Goal: Task Accomplishment & Management: Complete application form

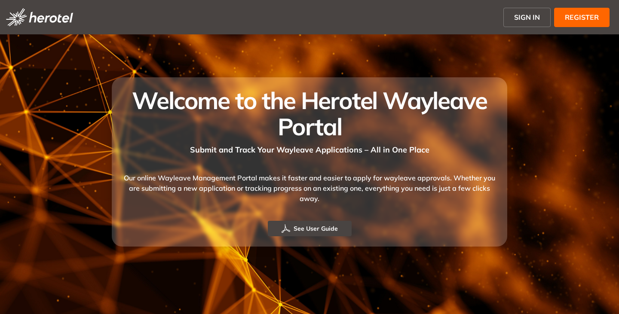
click at [517, 18] on span "SIGN IN" at bounding box center [527, 17] width 26 height 10
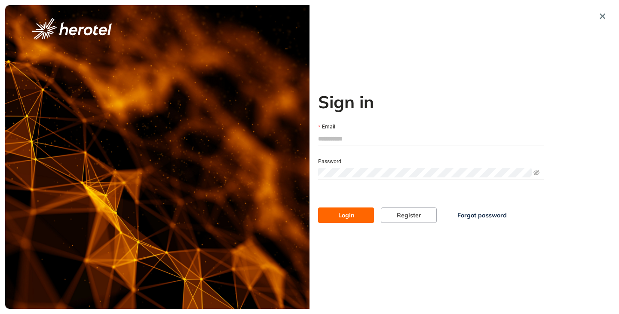
click at [342, 132] on div at bounding box center [431, 139] width 226 height 14
click at [337, 140] on input "Email" at bounding box center [431, 138] width 226 height 13
type input "**********"
click at [355, 167] on span at bounding box center [431, 172] width 226 height 13
click at [318, 207] on button "Login" at bounding box center [346, 214] width 56 height 15
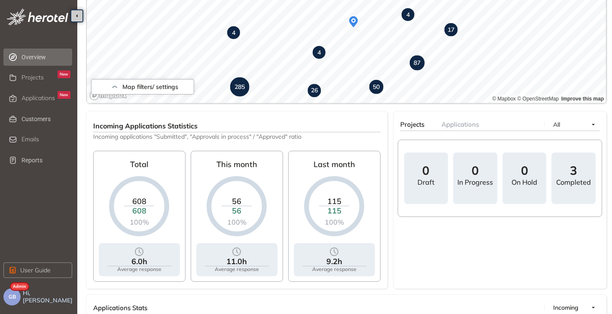
scroll to position [258, 0]
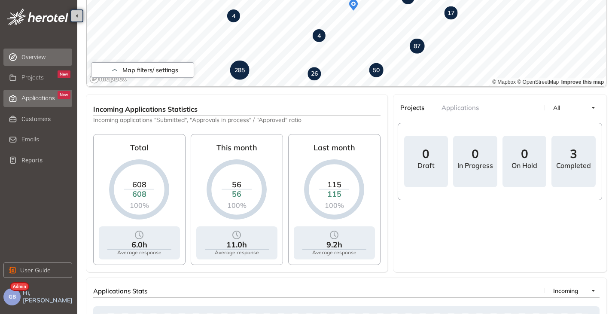
click at [29, 92] on div "Applications New" at bounding box center [45, 98] width 49 height 15
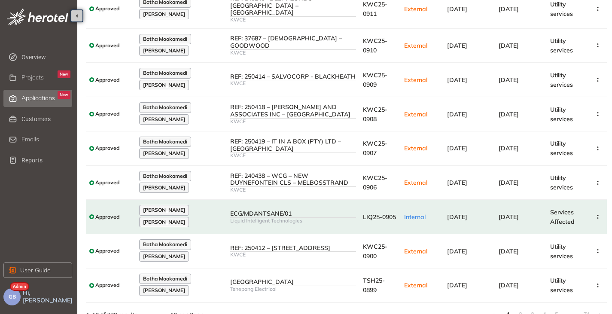
scroll to position [137, 0]
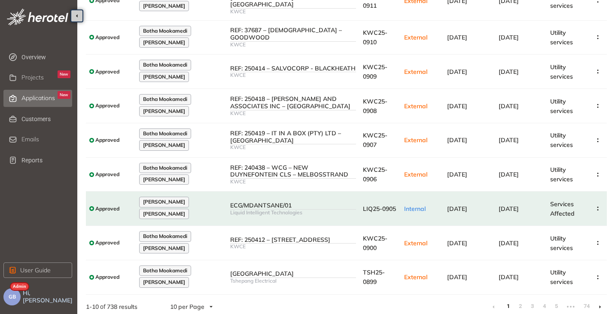
click at [602, 301] on li at bounding box center [600, 307] width 14 height 14
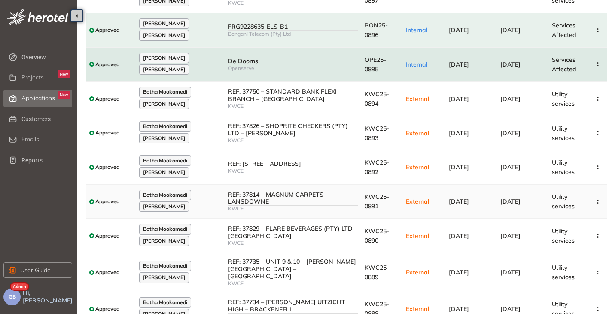
scroll to position [137, 0]
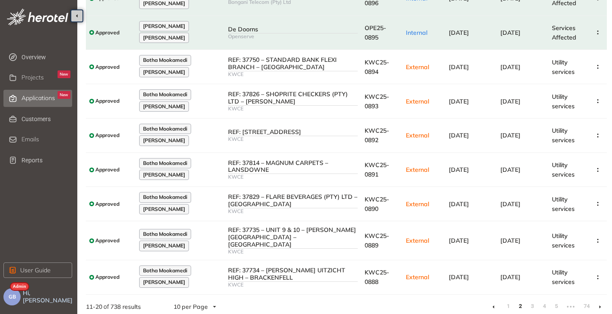
click at [598, 302] on li at bounding box center [600, 307] width 14 height 14
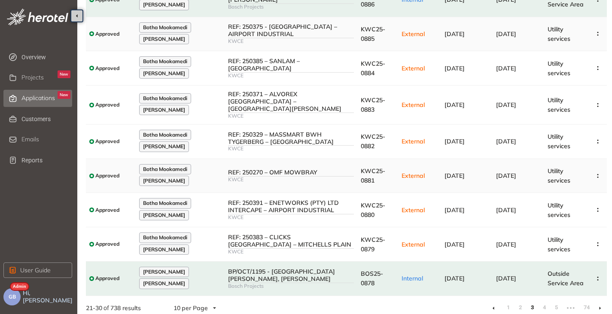
scroll to position [137, 0]
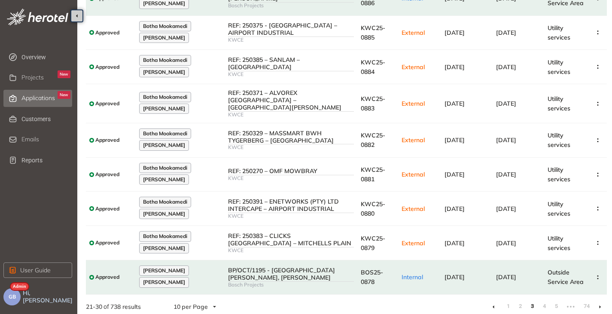
click at [601, 305] on icon at bounding box center [600, 307] width 2 height 4
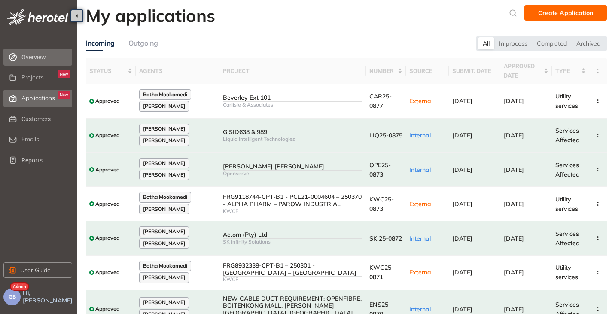
click at [34, 54] on span "Overview" at bounding box center [45, 57] width 49 height 17
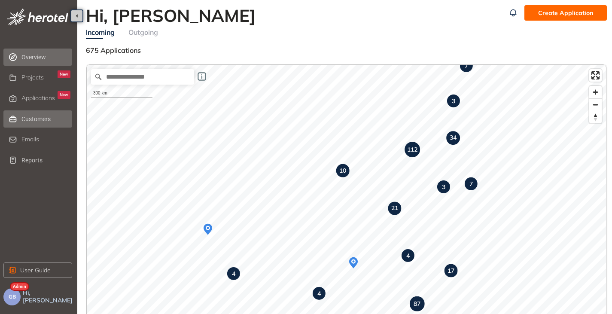
click at [34, 121] on span "Customers" at bounding box center [45, 118] width 49 height 17
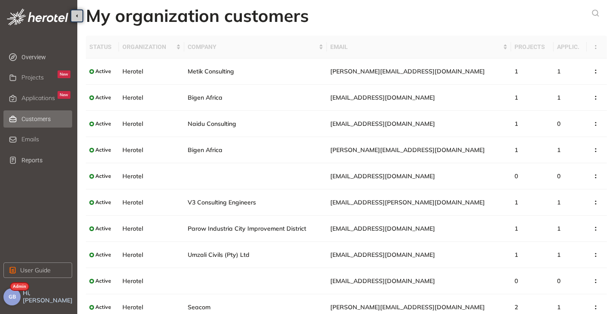
click at [14, 293] on button "GB" at bounding box center [11, 296] width 17 height 17
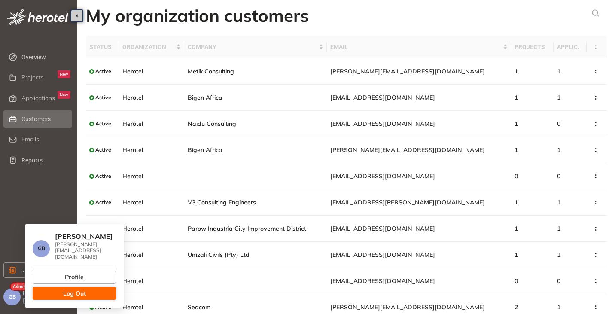
click at [68, 289] on span "Log Out" at bounding box center [74, 293] width 23 height 9
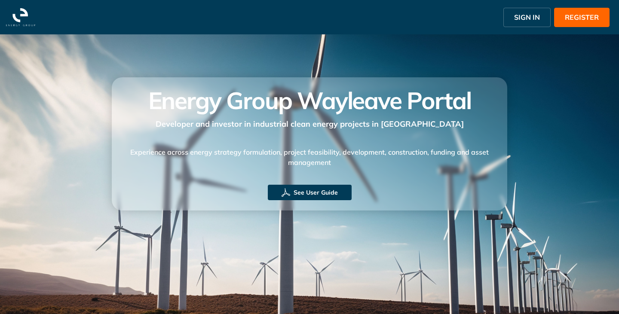
click at [528, 15] on span "SIGN IN" at bounding box center [527, 17] width 26 height 10
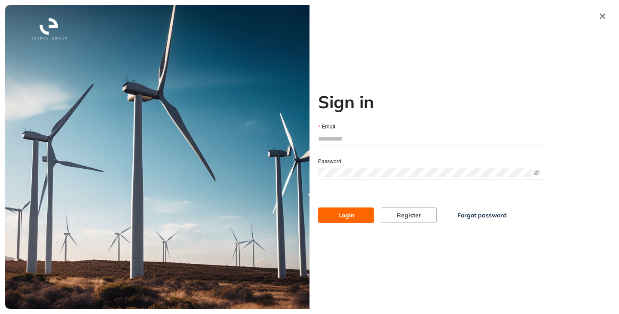
click at [363, 134] on input "Email" at bounding box center [431, 138] width 226 height 13
type input "**********"
click at [373, 166] on span at bounding box center [431, 172] width 226 height 13
click at [318, 207] on button "Login" at bounding box center [346, 214] width 56 height 15
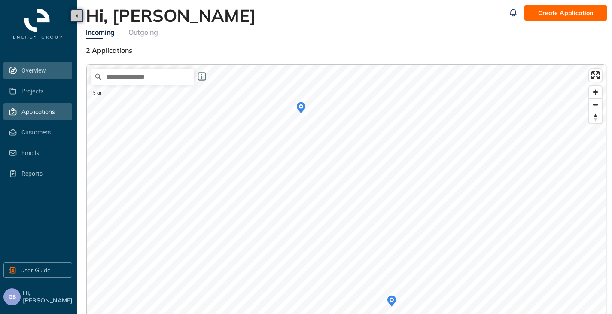
click at [30, 108] on span "Applications" at bounding box center [38, 111] width 34 height 7
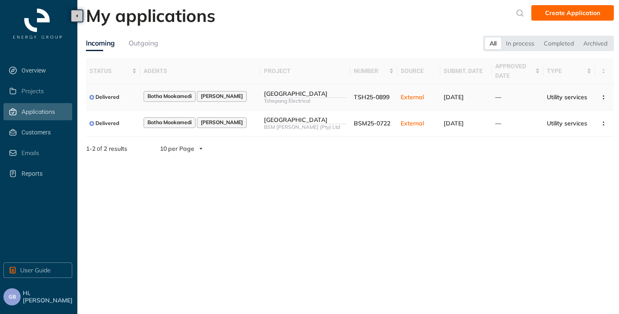
click at [248, 103] on td "Botha Mookamedi [PERSON_NAME]" at bounding box center [200, 97] width 120 height 26
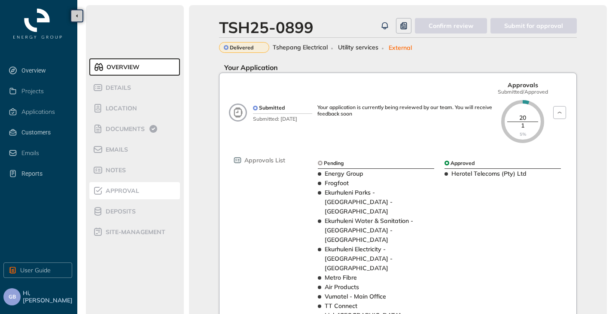
click at [124, 193] on span "Approval" at bounding box center [121, 190] width 36 height 7
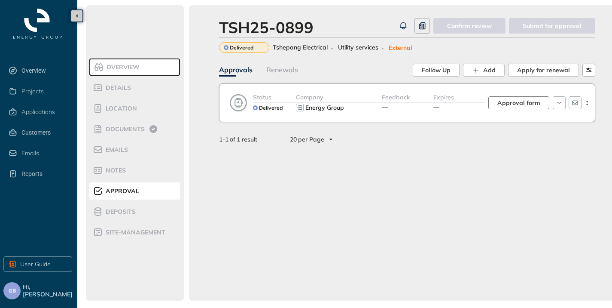
click at [523, 104] on span "Approval form" at bounding box center [518, 102] width 43 height 9
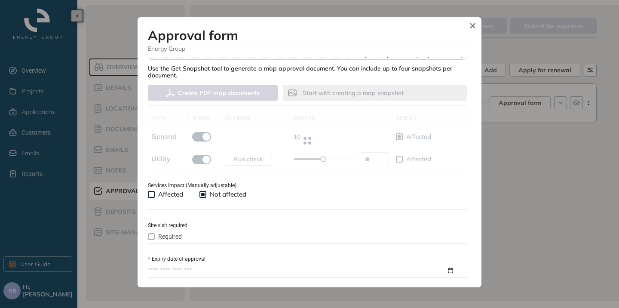
scroll to position [301, 0]
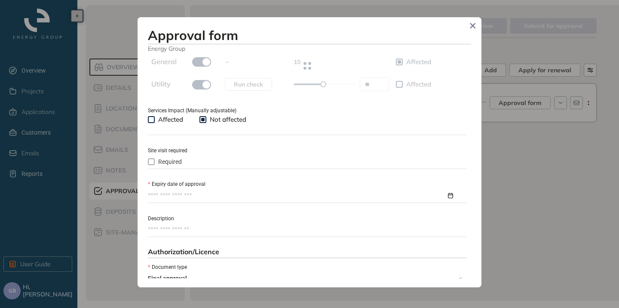
click at [166, 193] on input "Expiry date of approval" at bounding box center [297, 195] width 298 height 9
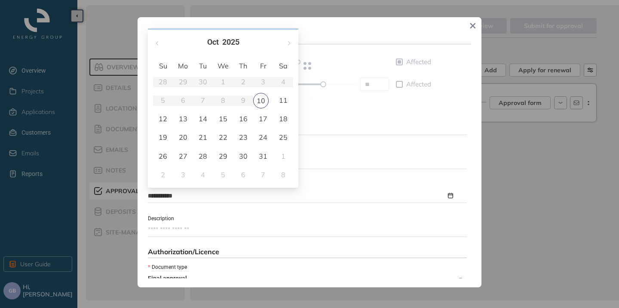
type input "**********"
click at [263, 156] on div "31" at bounding box center [263, 156] width 10 height 10
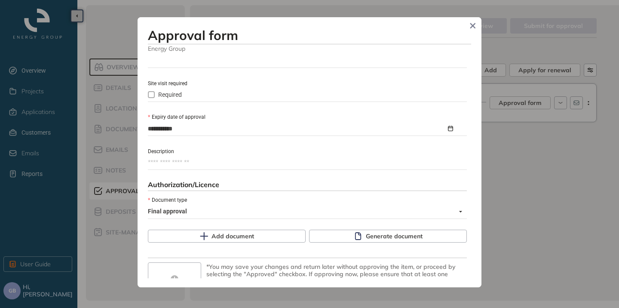
scroll to position [396, 0]
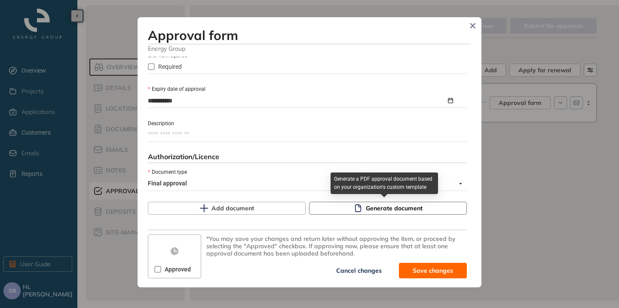
click at [360, 208] on button "Generate document" at bounding box center [388, 207] width 158 height 13
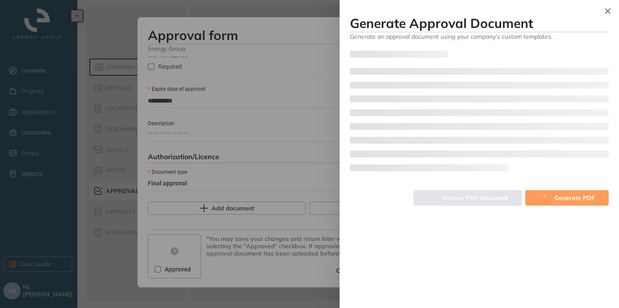
type input "**"
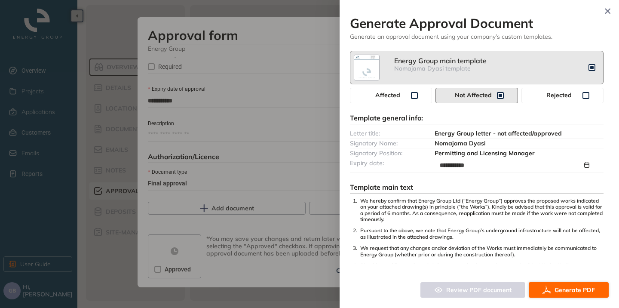
click at [553, 290] on button "Generate PDF" at bounding box center [568, 289] width 80 height 15
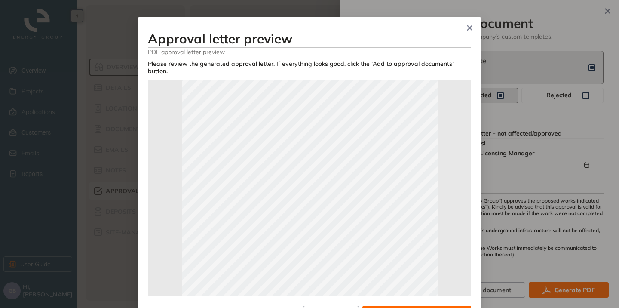
scroll to position [43, 0]
click at [462, 29] on span "Close" at bounding box center [469, 28] width 23 height 23
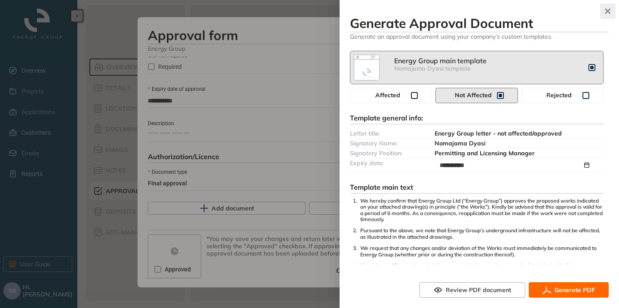
click at [606, 16] on button "button" at bounding box center [607, 10] width 15 height 15
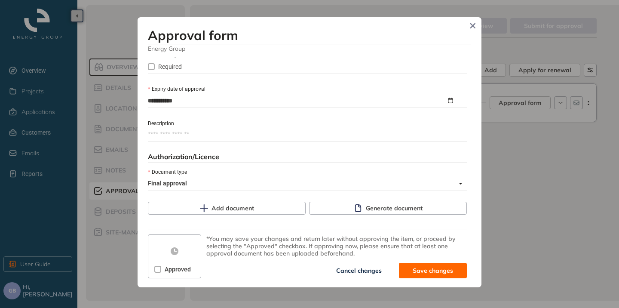
click at [359, 269] on span "Cancel changes" at bounding box center [359, 269] width 46 height 9
type textarea "**********"
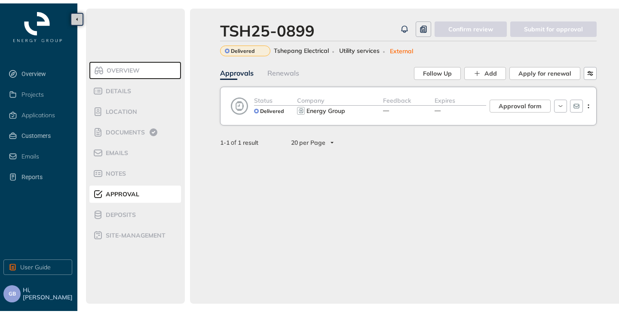
scroll to position [504, 0]
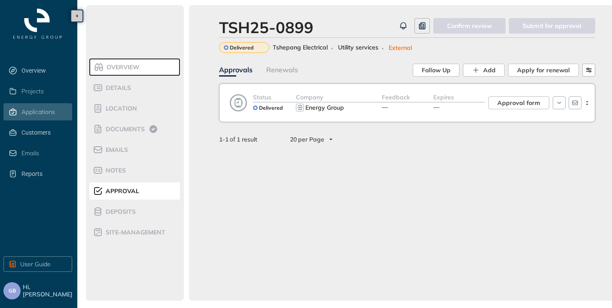
click at [43, 119] on li "Applications" at bounding box center [37, 111] width 69 height 17
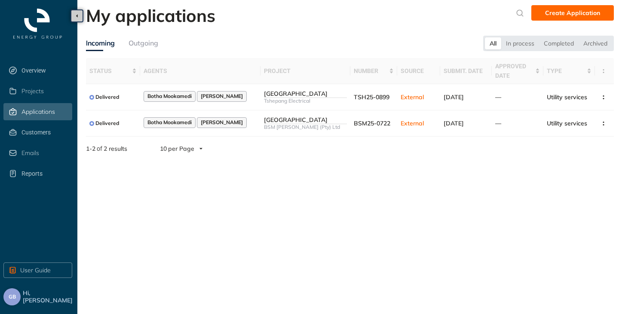
click at [9, 290] on button "GB" at bounding box center [11, 296] width 17 height 17
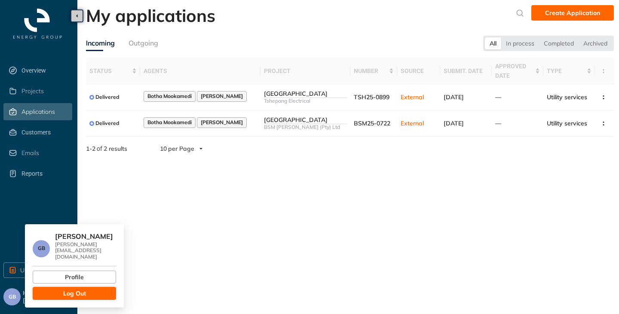
click at [52, 291] on button "Log Out" at bounding box center [74, 293] width 83 height 13
